Goal: Transaction & Acquisition: Purchase product/service

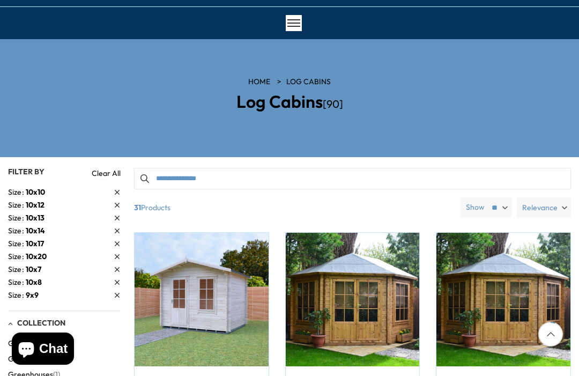
scroll to position [73, 0]
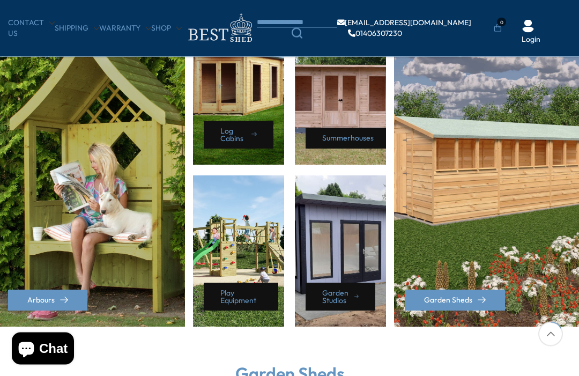
scroll to position [511, 0]
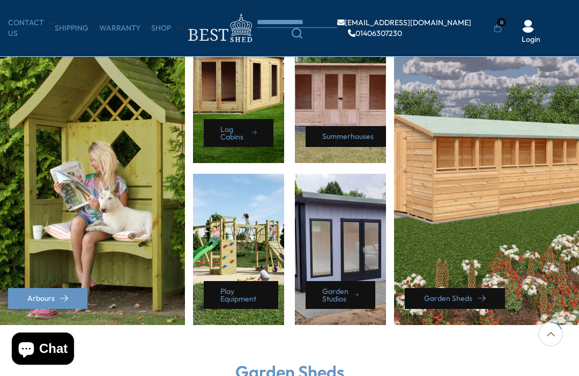
click at [458, 294] on link "Garden Sheds" at bounding box center [455, 298] width 100 height 21
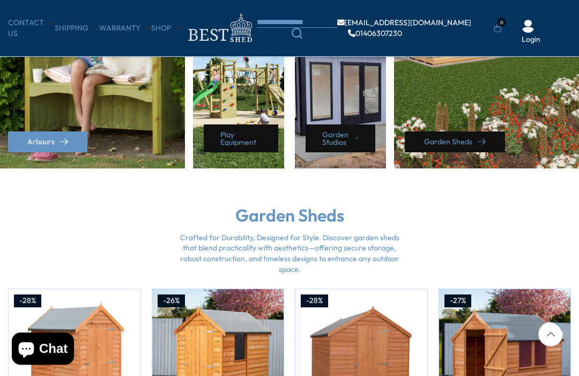
scroll to position [668, 0]
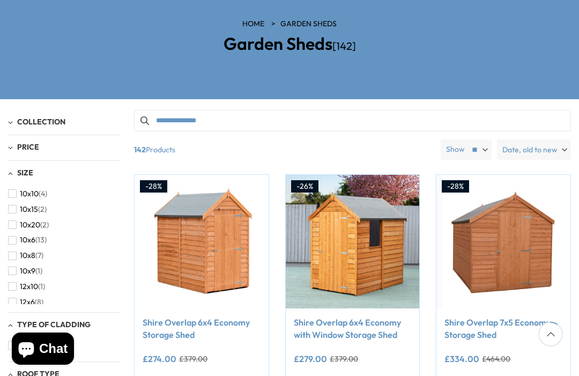
scroll to position [135, 0]
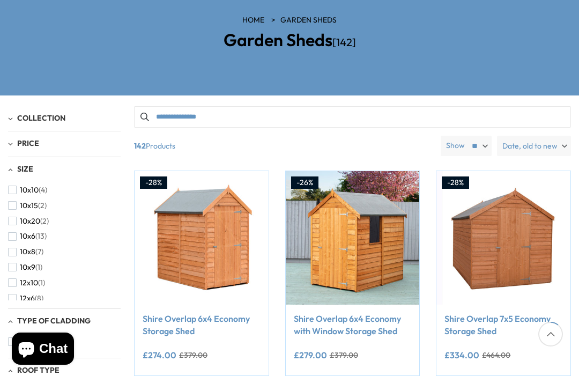
click at [19, 127] on div "Collection Arbours (17) Fencing (16) [GEOGRAPHIC_DATA] (22) [GEOGRAPHIC_DATA] (…" at bounding box center [64, 119] width 113 height 26
click at [32, 117] on span "Collection" at bounding box center [41, 118] width 48 height 10
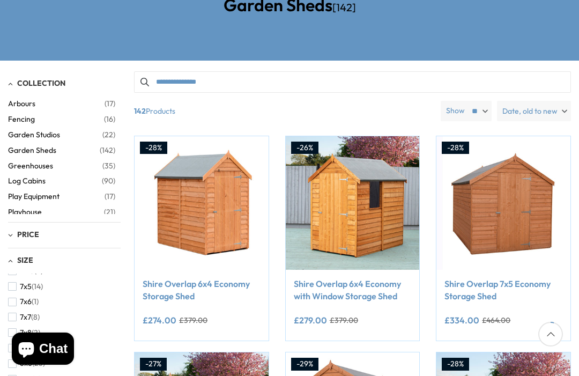
scroll to position [0, 0]
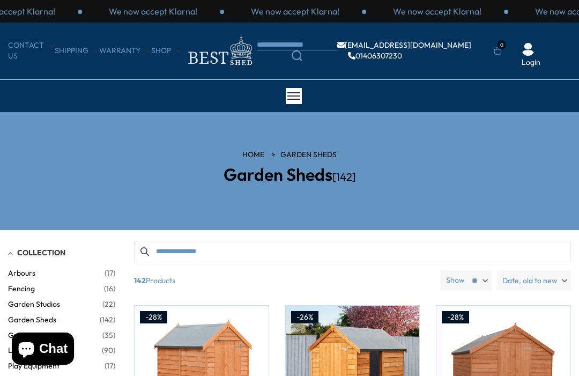
click at [117, 77] on div "CONTACT US Shipping Warranty Shop info@bestshed.co.uk 01406307230 0 Login" at bounding box center [289, 51] width 579 height 57
